Goal: Contribute content: Add original content to the website for others to see

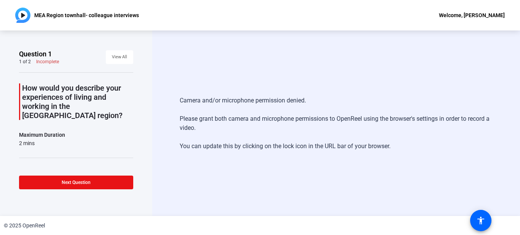
click at [79, 93] on p "How would you describe your experiences of living and working in the [GEOGRAPHI…" at bounding box center [77, 101] width 111 height 37
click at [112, 59] on span "View All" at bounding box center [119, 56] width 15 height 11
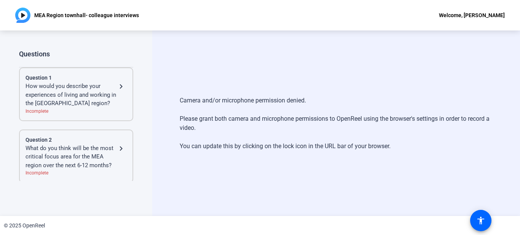
click at [99, 89] on div "How would you describe your experiences of living and working in the [GEOGRAPHI…" at bounding box center [70, 95] width 91 height 26
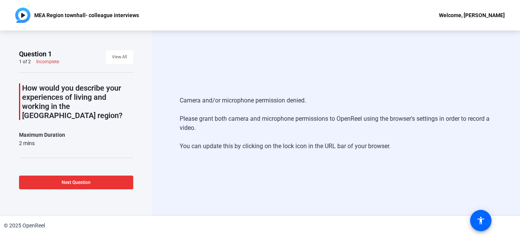
click at [82, 177] on span at bounding box center [76, 182] width 114 height 18
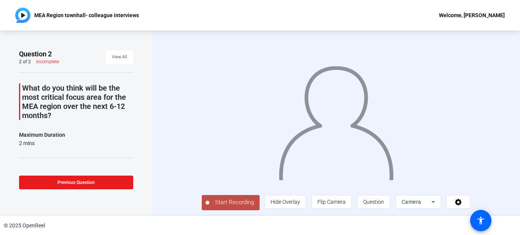
click at [86, 178] on span at bounding box center [76, 182] width 114 height 18
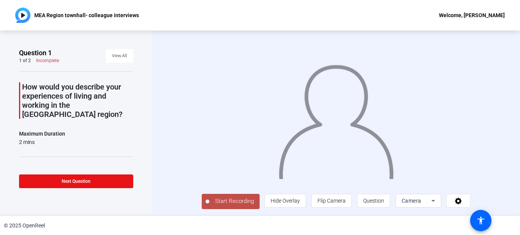
scroll to position [13, 0]
click at [345, 204] on span "Flip Camera" at bounding box center [331, 200] width 28 height 6
click at [470, 199] on span at bounding box center [458, 200] width 24 height 18
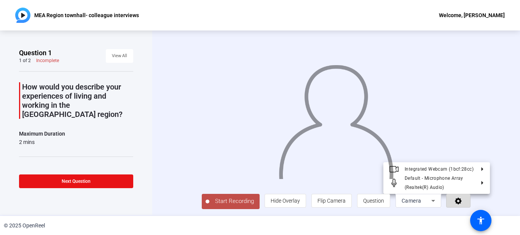
click at [470, 199] on span at bounding box center [458, 200] width 24 height 18
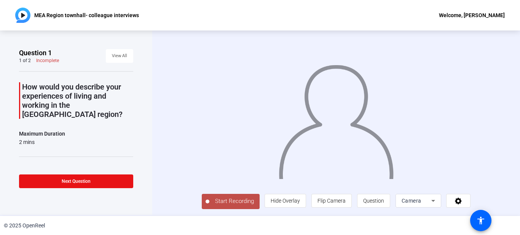
click at [213, 203] on span "Start Recording" at bounding box center [234, 201] width 50 height 9
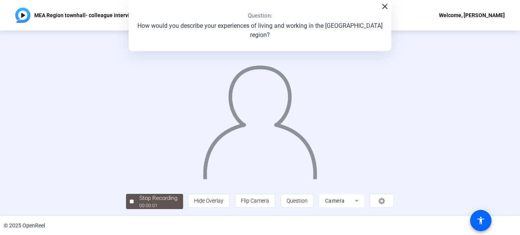
scroll to position [45, 0]
click at [139, 202] on div "00:00:04" at bounding box center [158, 205] width 38 height 7
click at [130, 202] on div at bounding box center [132, 201] width 4 height 4
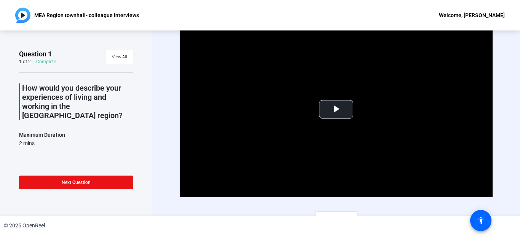
scroll to position [11, 0]
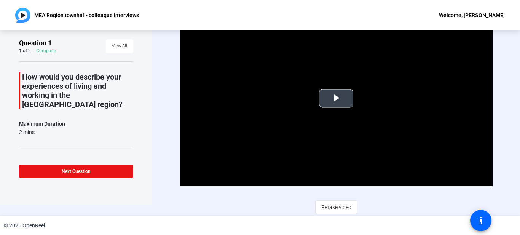
click at [336, 98] on span "Video Player" at bounding box center [336, 98] width 0 height 0
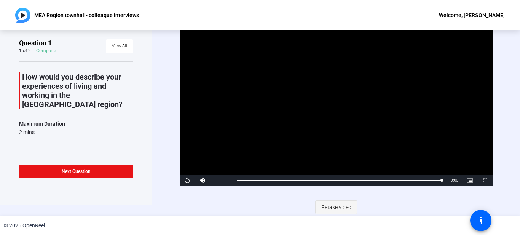
click at [332, 207] on span "Retake video" at bounding box center [336, 207] width 30 height 14
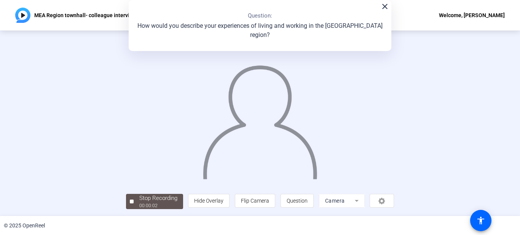
scroll to position [45, 0]
click at [134, 205] on span "Stop Recording 00:00:06" at bounding box center [158, 202] width 49 height 16
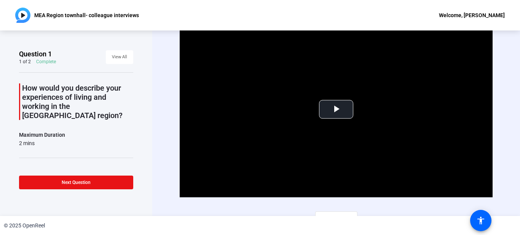
scroll to position [11, 0]
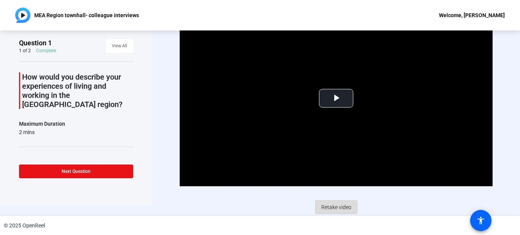
click at [331, 205] on span "Retake video" at bounding box center [336, 207] width 30 height 14
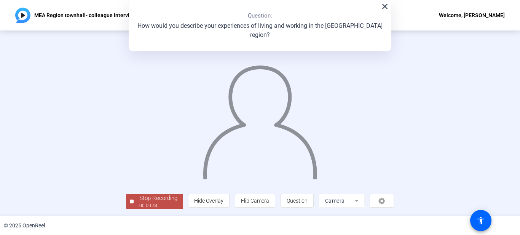
scroll to position [45, 0]
click at [134, 202] on span "Stop Recording 00:00:45" at bounding box center [158, 202] width 49 height 16
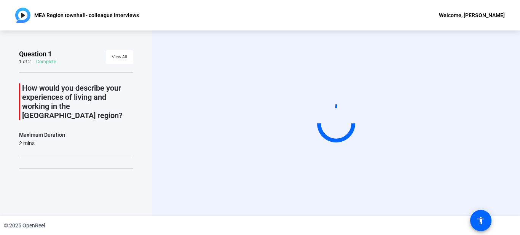
scroll to position [0, 0]
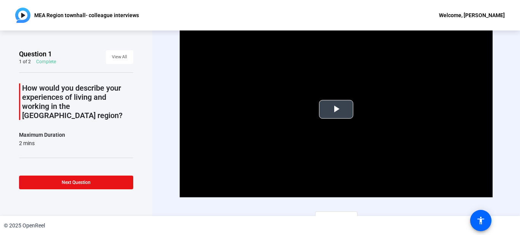
click at [336, 109] on span "Video Player" at bounding box center [336, 109] width 0 height 0
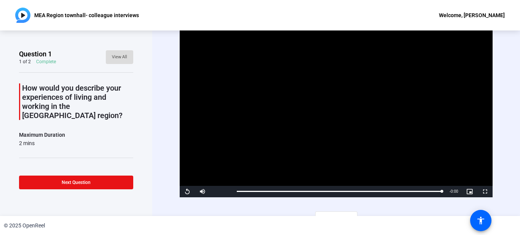
click at [116, 56] on span "View All" at bounding box center [119, 56] width 15 height 11
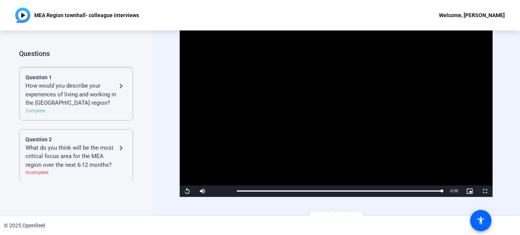
scroll to position [11, 0]
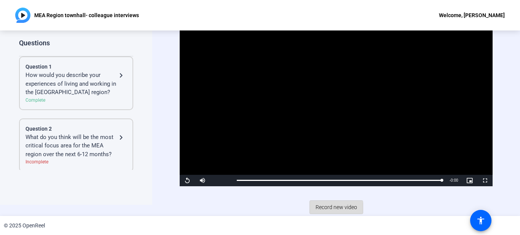
click at [326, 207] on span "Record new video" at bounding box center [335, 207] width 41 height 14
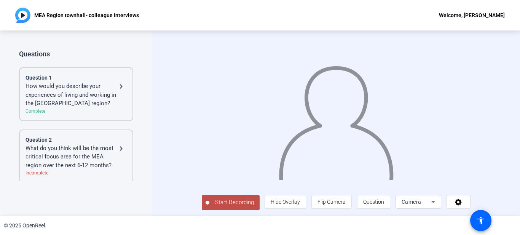
scroll to position [13, 0]
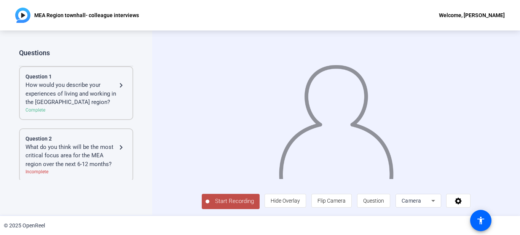
click at [91, 86] on div "How would you describe your experiences of living and working in the [GEOGRAPHI…" at bounding box center [70, 94] width 91 height 26
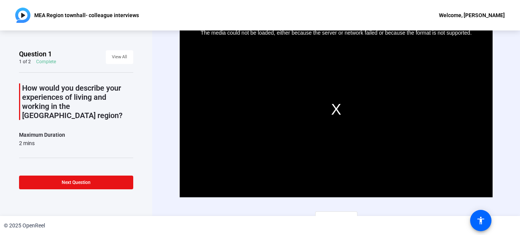
scroll to position [11, 0]
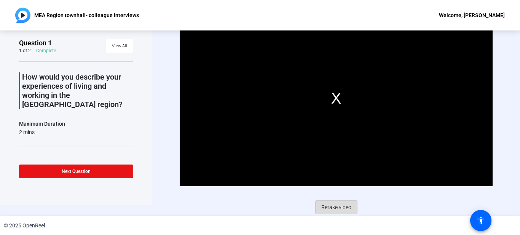
click at [333, 206] on span "Retake video" at bounding box center [336, 207] width 30 height 14
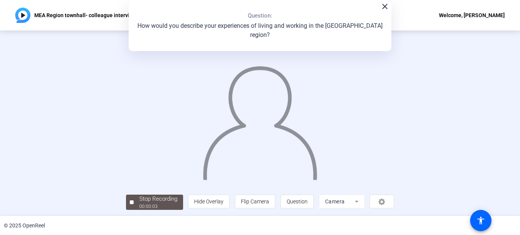
scroll to position [45, 0]
click at [134, 203] on span "Stop Recording 00:00:05" at bounding box center [158, 202] width 49 height 16
click at [134, 203] on span "Stop Recording 00:00:09" at bounding box center [158, 202] width 49 height 16
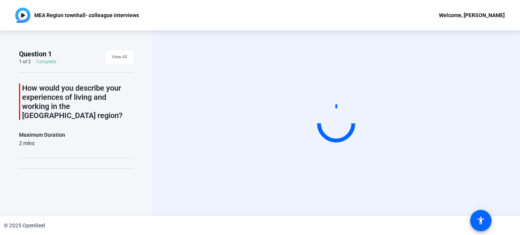
scroll to position [0, 0]
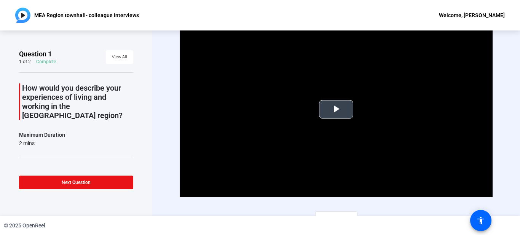
scroll to position [11, 0]
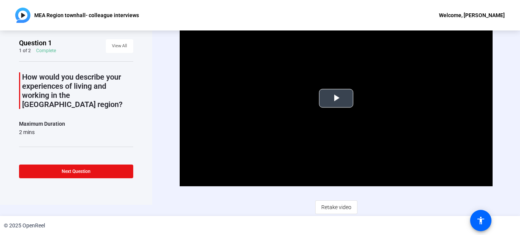
click at [336, 98] on span "Video Player" at bounding box center [336, 98] width 0 height 0
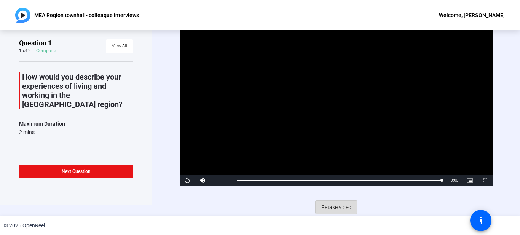
click at [338, 208] on span "Retake video" at bounding box center [336, 207] width 30 height 14
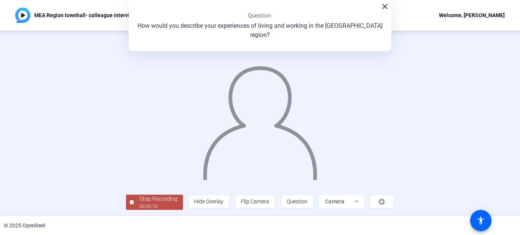
scroll to position [45, 0]
click at [139, 202] on div "00:00:12" at bounding box center [158, 205] width 38 height 7
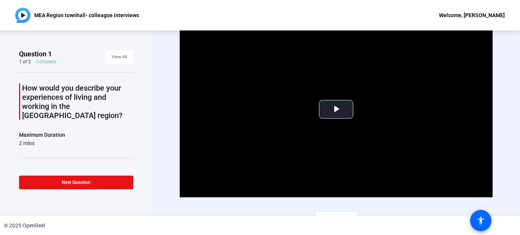
scroll to position [11, 0]
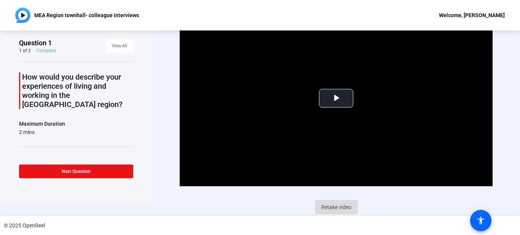
click at [331, 206] on span "Retake video" at bounding box center [336, 207] width 30 height 14
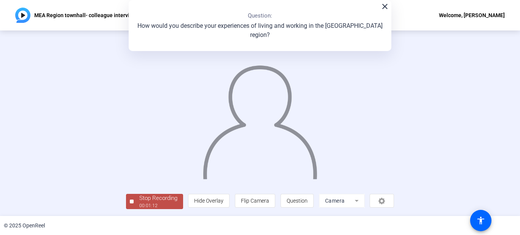
scroll to position [45, 0]
click at [139, 206] on div "00:01:14" at bounding box center [158, 205] width 38 height 7
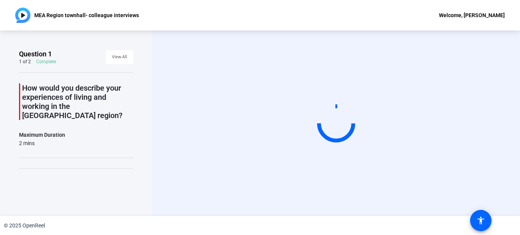
scroll to position [0, 0]
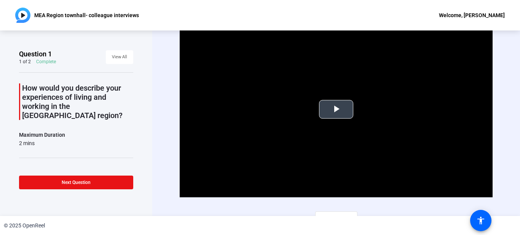
click at [336, 109] on span "Video Player" at bounding box center [336, 109] width 0 height 0
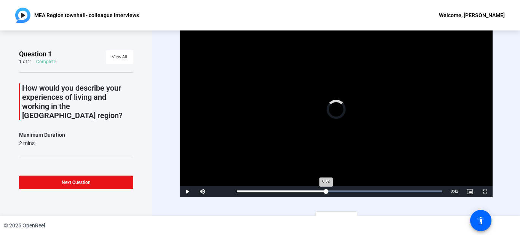
click at [325, 190] on div "Loaded : 100.00% 0:32 0:32" at bounding box center [339, 191] width 205 height 2
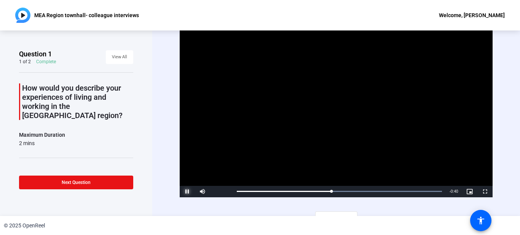
click at [184, 191] on span "Video Player" at bounding box center [187, 191] width 15 height 0
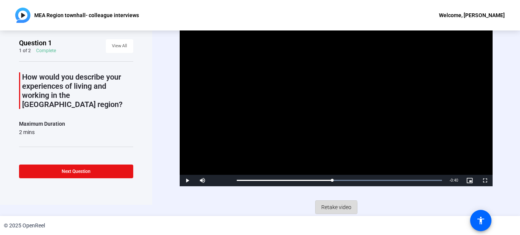
click at [329, 207] on span "Retake video" at bounding box center [336, 207] width 30 height 14
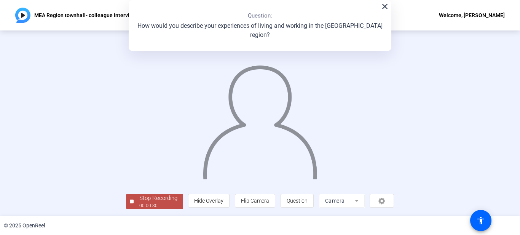
scroll to position [45, 0]
click at [139, 203] on div "00:00:32" at bounding box center [158, 205] width 38 height 7
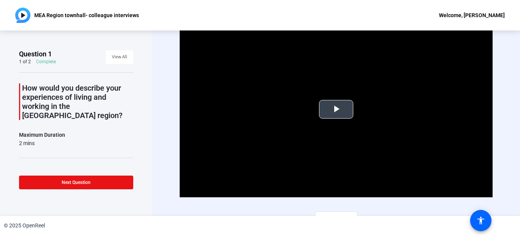
scroll to position [11, 0]
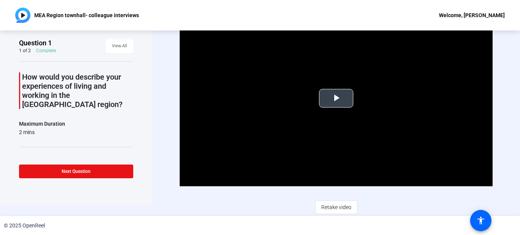
click at [336, 98] on span "Video Player" at bounding box center [336, 98] width 0 height 0
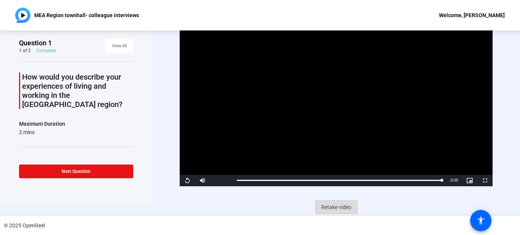
click at [333, 208] on span "Retake video" at bounding box center [336, 207] width 30 height 14
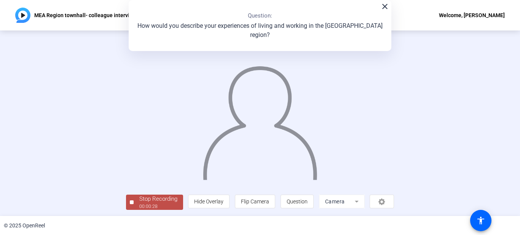
scroll to position [45, 0]
click at [139, 200] on div "Stop Recording" at bounding box center [158, 198] width 38 height 9
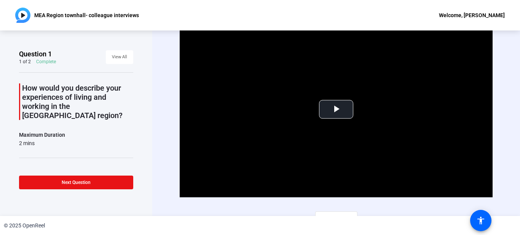
scroll to position [11, 0]
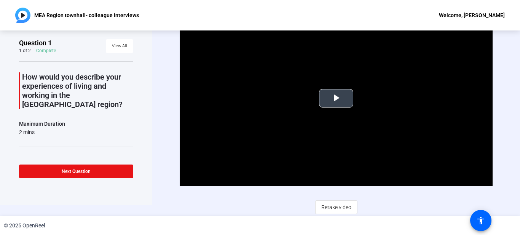
click at [336, 98] on span "Video Player" at bounding box center [336, 98] width 0 height 0
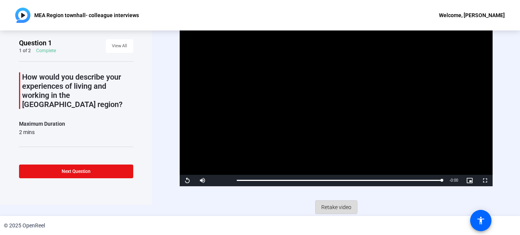
click at [329, 206] on span "Retake video" at bounding box center [336, 207] width 30 height 14
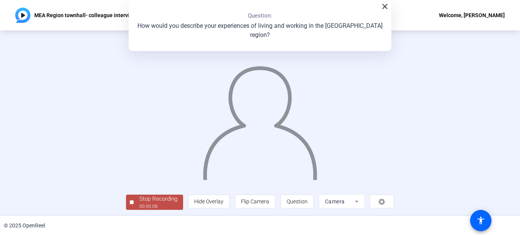
scroll to position [45, 0]
click at [139, 199] on div "Stop Recording" at bounding box center [158, 198] width 38 height 9
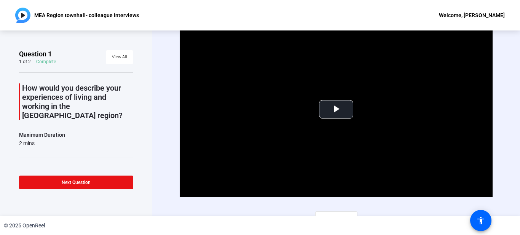
scroll to position [11, 0]
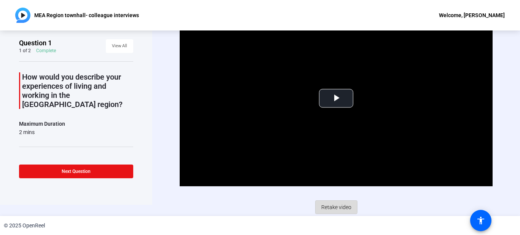
click at [332, 205] on span "Retake video" at bounding box center [336, 207] width 30 height 14
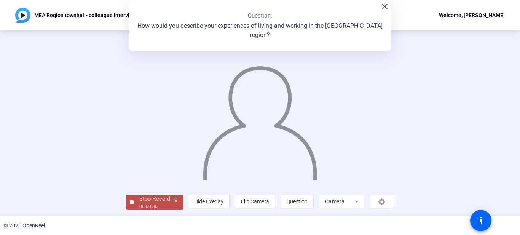
scroll to position [45, 0]
click at [139, 201] on div "Stop Recording" at bounding box center [158, 198] width 38 height 9
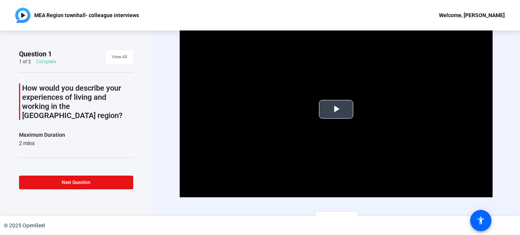
scroll to position [11, 0]
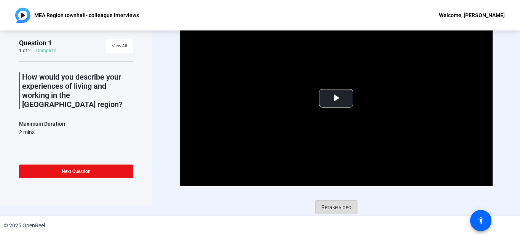
click at [327, 206] on span "Retake video" at bounding box center [336, 207] width 30 height 14
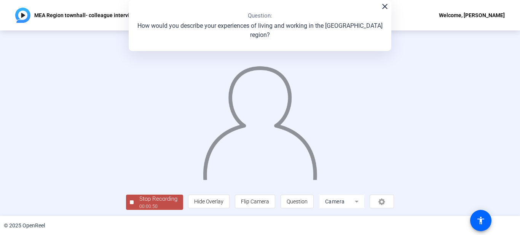
scroll to position [45, 0]
click at [139, 200] on div "Stop Recording" at bounding box center [158, 198] width 38 height 9
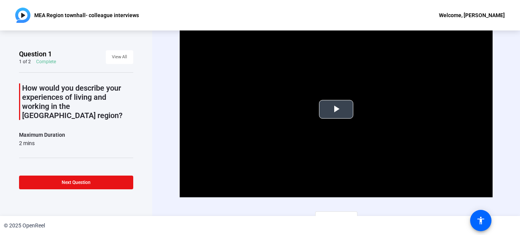
scroll to position [11, 0]
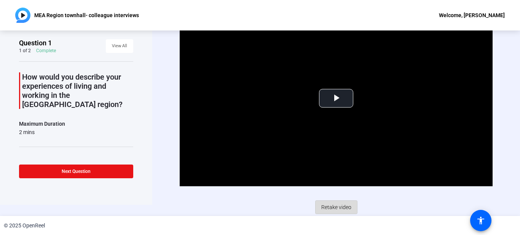
click at [334, 202] on span "Retake video" at bounding box center [336, 207] width 30 height 14
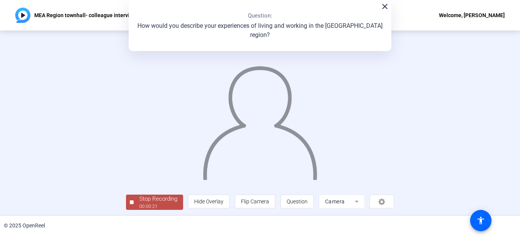
scroll to position [45, 0]
click at [139, 203] on div "00:00:22" at bounding box center [158, 205] width 38 height 7
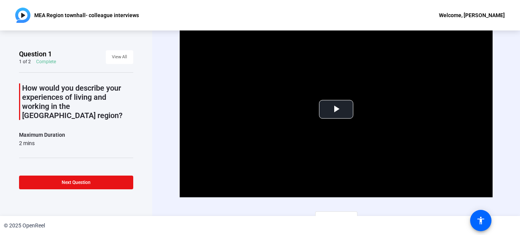
scroll to position [11, 0]
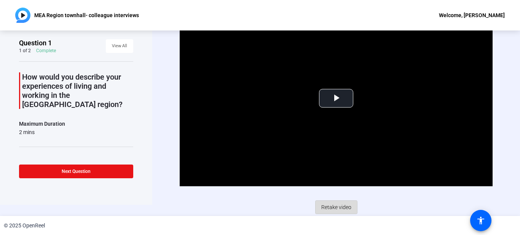
click at [328, 207] on span "Retake video" at bounding box center [336, 207] width 30 height 14
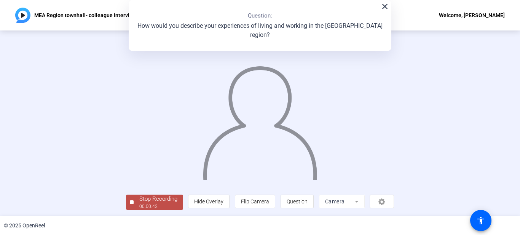
scroll to position [45, 0]
click at [139, 202] on div "00:00:44" at bounding box center [158, 205] width 38 height 7
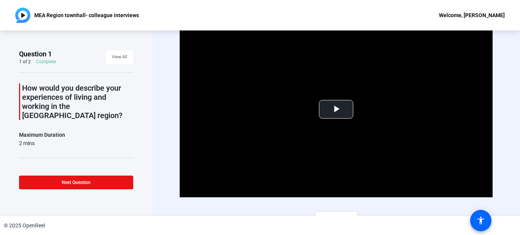
scroll to position [11, 0]
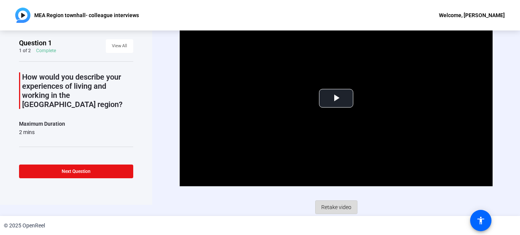
click at [336, 205] on span "Retake video" at bounding box center [336, 207] width 30 height 14
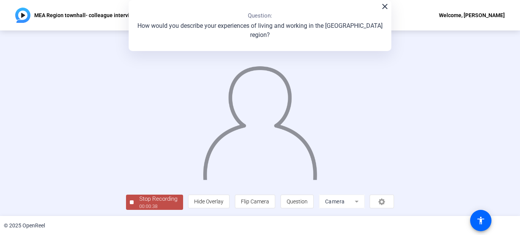
scroll to position [45, 0]
click at [139, 200] on div "Stop Recording" at bounding box center [158, 198] width 38 height 9
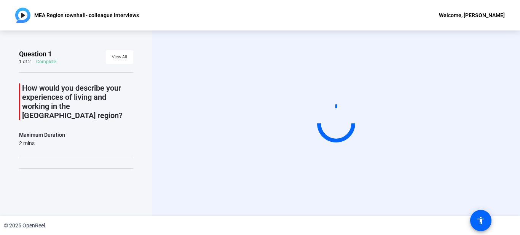
scroll to position [0, 0]
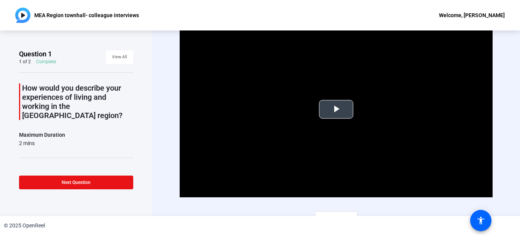
click at [336, 109] on span "Video Player" at bounding box center [336, 109] width 0 height 0
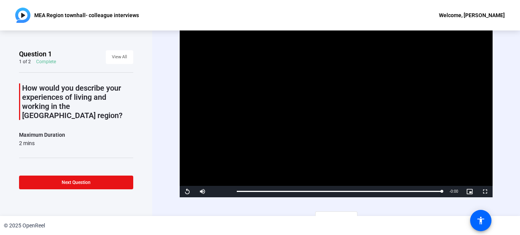
scroll to position [11, 0]
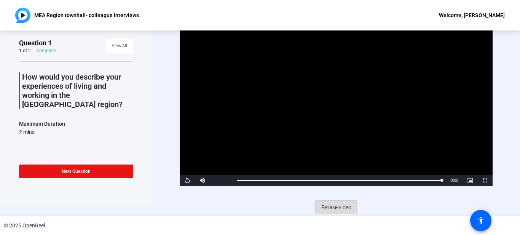
click at [331, 206] on span "Retake video" at bounding box center [336, 207] width 30 height 14
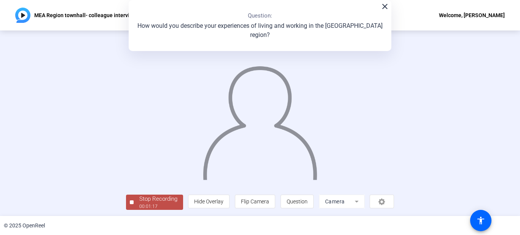
scroll to position [45, 0]
click at [139, 204] on div "00:01:19" at bounding box center [158, 205] width 38 height 7
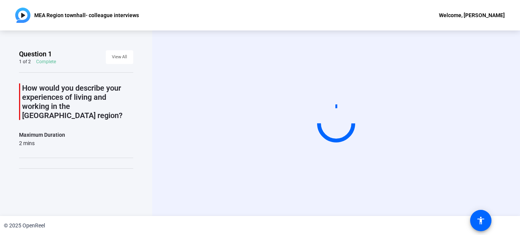
scroll to position [0, 0]
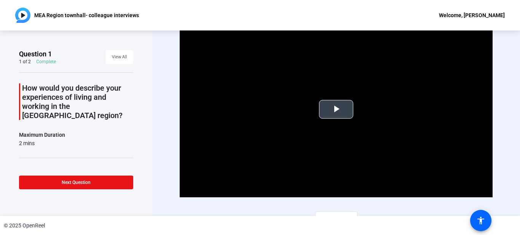
click at [336, 109] on span "Video Player" at bounding box center [336, 109] width 0 height 0
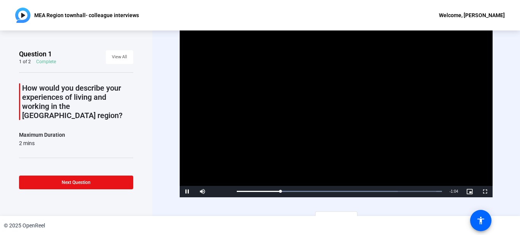
scroll to position [11, 0]
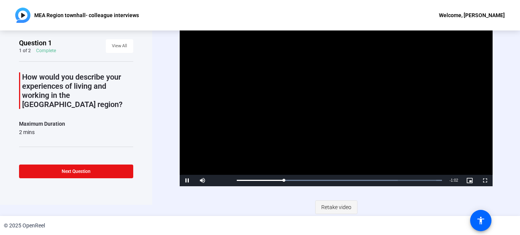
click at [330, 205] on span "Retake video" at bounding box center [336, 207] width 30 height 14
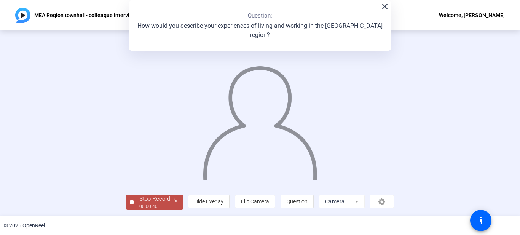
scroll to position [45, 0]
click at [139, 204] on div "00:00:42" at bounding box center [158, 205] width 38 height 7
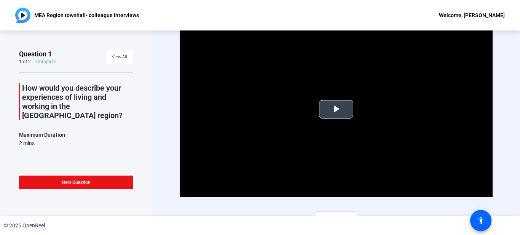
scroll to position [11, 0]
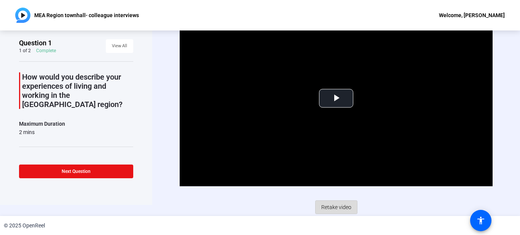
click at [339, 207] on span "Retake video" at bounding box center [336, 207] width 30 height 14
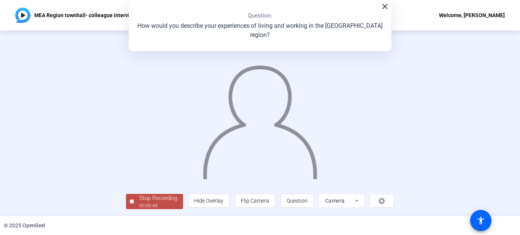
scroll to position [45, 0]
click at [139, 201] on div "Stop Recording" at bounding box center [158, 198] width 38 height 9
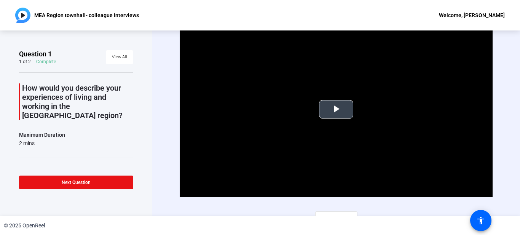
scroll to position [11, 0]
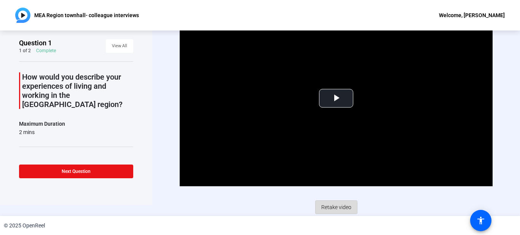
click at [330, 207] on span "Retake video" at bounding box center [336, 207] width 30 height 14
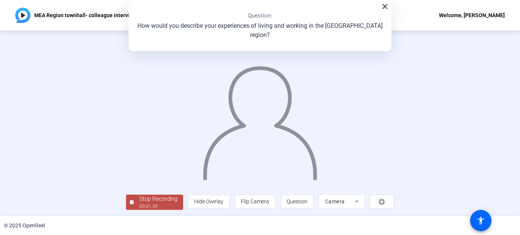
scroll to position [45, 0]
click at [139, 202] on div "Stop Recording" at bounding box center [158, 198] width 38 height 9
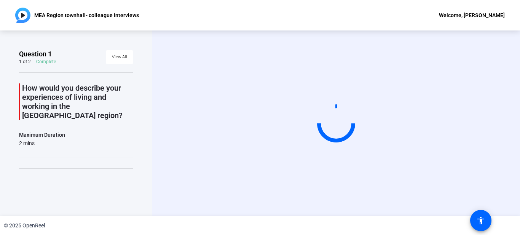
scroll to position [0, 0]
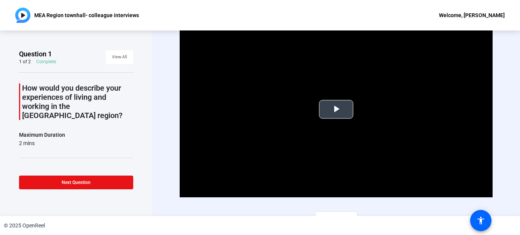
click at [336, 109] on span "Video Player" at bounding box center [336, 109] width 0 height 0
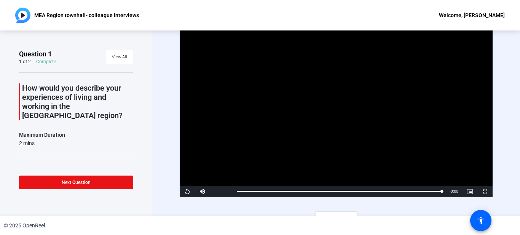
scroll to position [11, 0]
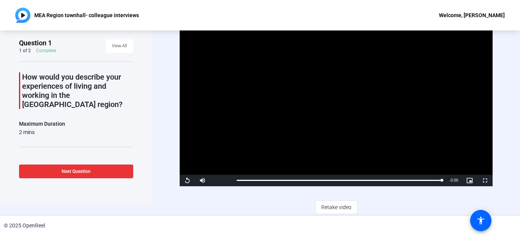
click at [94, 169] on span at bounding box center [76, 171] width 114 height 18
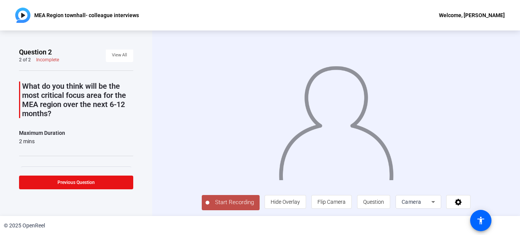
scroll to position [0, 0]
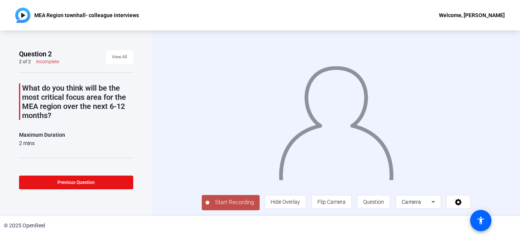
click at [209, 207] on span "Start Recording" at bounding box center [234, 202] width 50 height 9
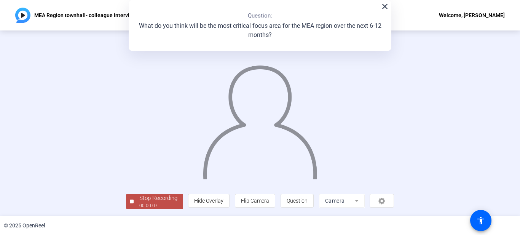
scroll to position [45, 0]
click at [134, 203] on span "Stop Recording 00:00:08" at bounding box center [158, 202] width 49 height 16
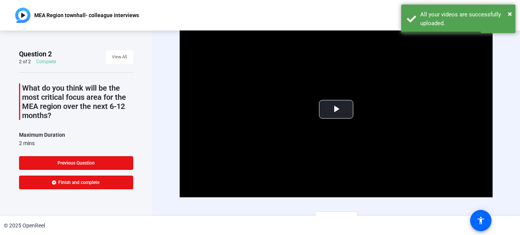
scroll to position [11, 0]
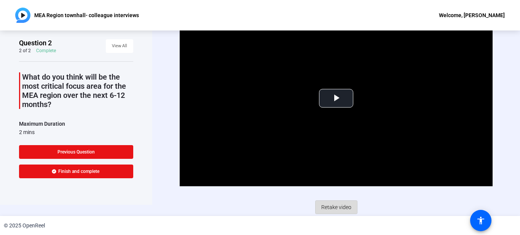
click at [335, 205] on span "Retake video" at bounding box center [336, 207] width 30 height 14
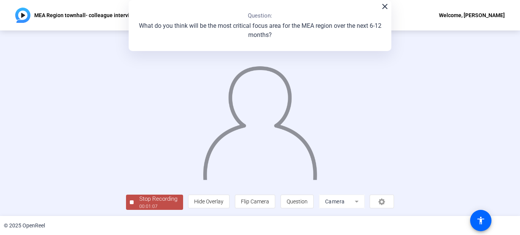
scroll to position [45, 0]
click at [139, 200] on div "Stop Recording" at bounding box center [158, 198] width 38 height 9
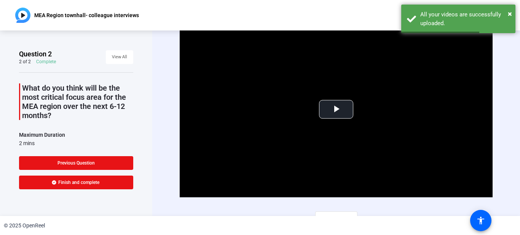
scroll to position [11, 0]
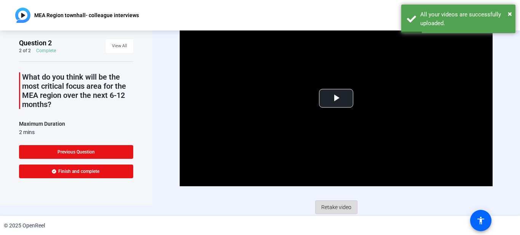
click at [337, 207] on span "Retake video" at bounding box center [336, 207] width 30 height 14
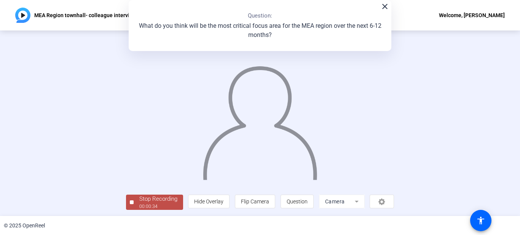
scroll to position [45, 0]
click at [139, 204] on div "00:00:36" at bounding box center [158, 205] width 38 height 7
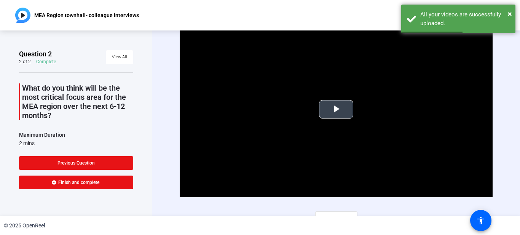
scroll to position [11, 0]
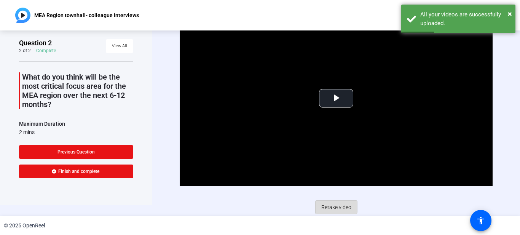
click at [330, 205] on span "Retake video" at bounding box center [336, 207] width 30 height 14
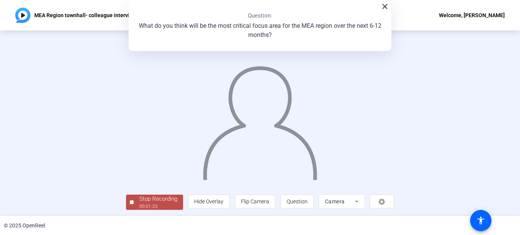
scroll to position [45, 0]
click at [139, 200] on div "Stop Recording" at bounding box center [158, 198] width 38 height 9
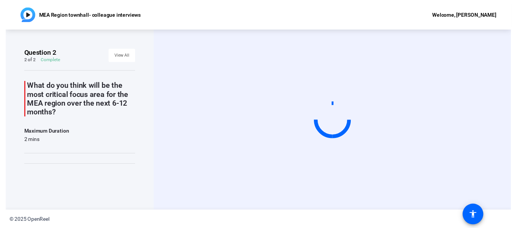
scroll to position [0, 0]
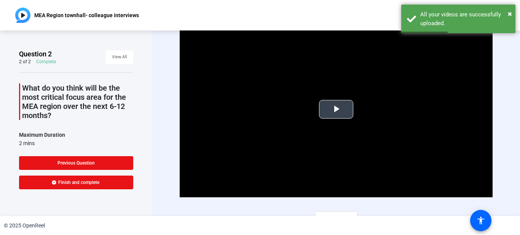
click at [336, 109] on span "Video Player" at bounding box center [336, 109] width 0 height 0
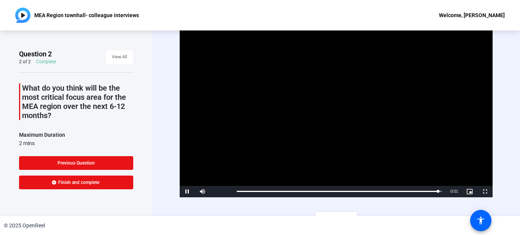
click at [194, 154] on video "Video Player" at bounding box center [336, 109] width 312 height 176
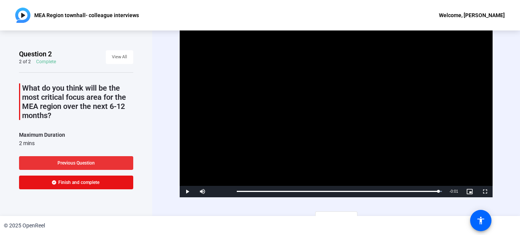
click at [83, 162] on span "Previous Question" at bounding box center [75, 162] width 37 height 5
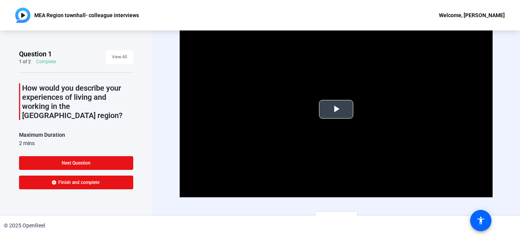
click at [336, 109] on span "Video Player" at bounding box center [336, 109] width 0 height 0
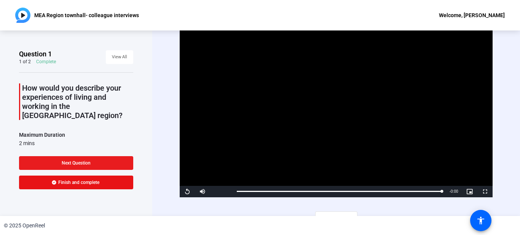
click at [81, 160] on span "Next Question" at bounding box center [76, 162] width 29 height 5
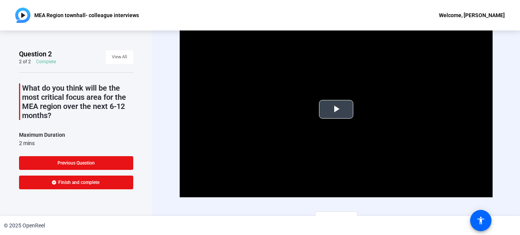
click at [336, 109] on span "Video Player" at bounding box center [336, 109] width 0 height 0
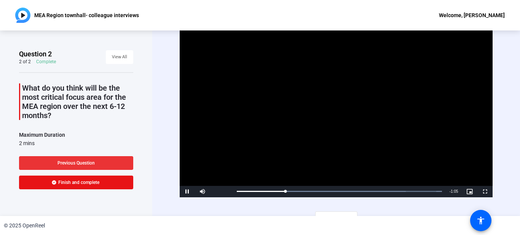
click at [96, 162] on span at bounding box center [76, 163] width 114 height 18
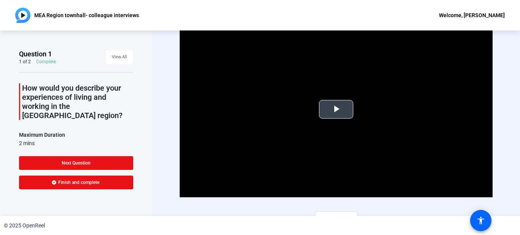
click at [336, 109] on span "Video Player" at bounding box center [336, 109] width 0 height 0
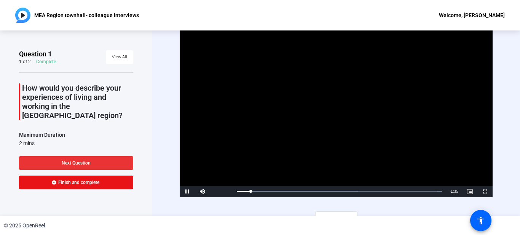
click at [88, 166] on span at bounding box center [76, 163] width 114 height 18
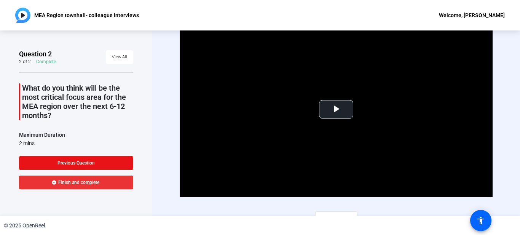
click at [76, 181] on span "Finish and complete" at bounding box center [78, 182] width 41 height 6
